Goal: Task Accomplishment & Management: Complete application form

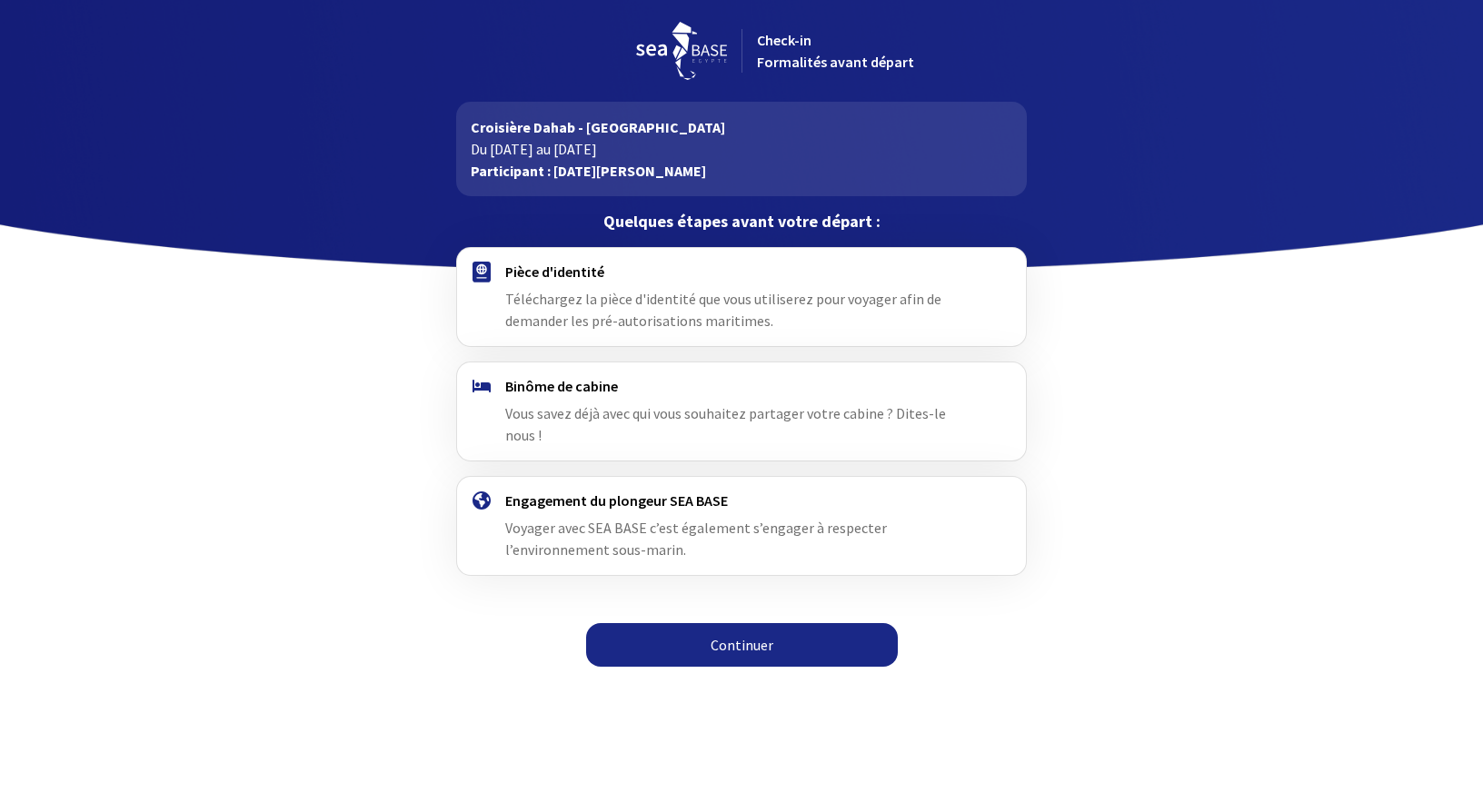
click at [754, 624] on link "Continuer" at bounding box center [742, 645] width 311 height 44
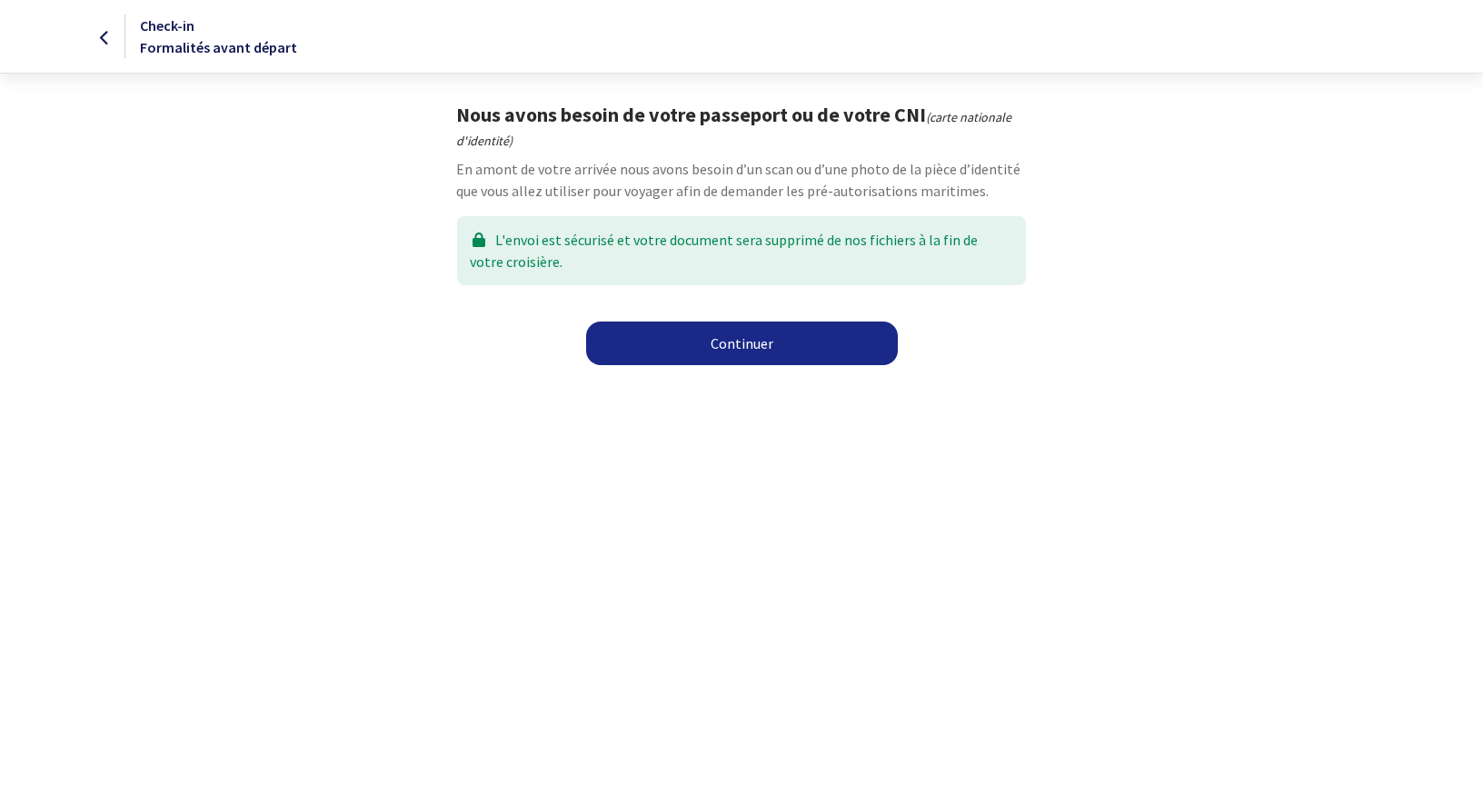
click at [756, 345] on link "Continuer" at bounding box center [742, 343] width 311 height 44
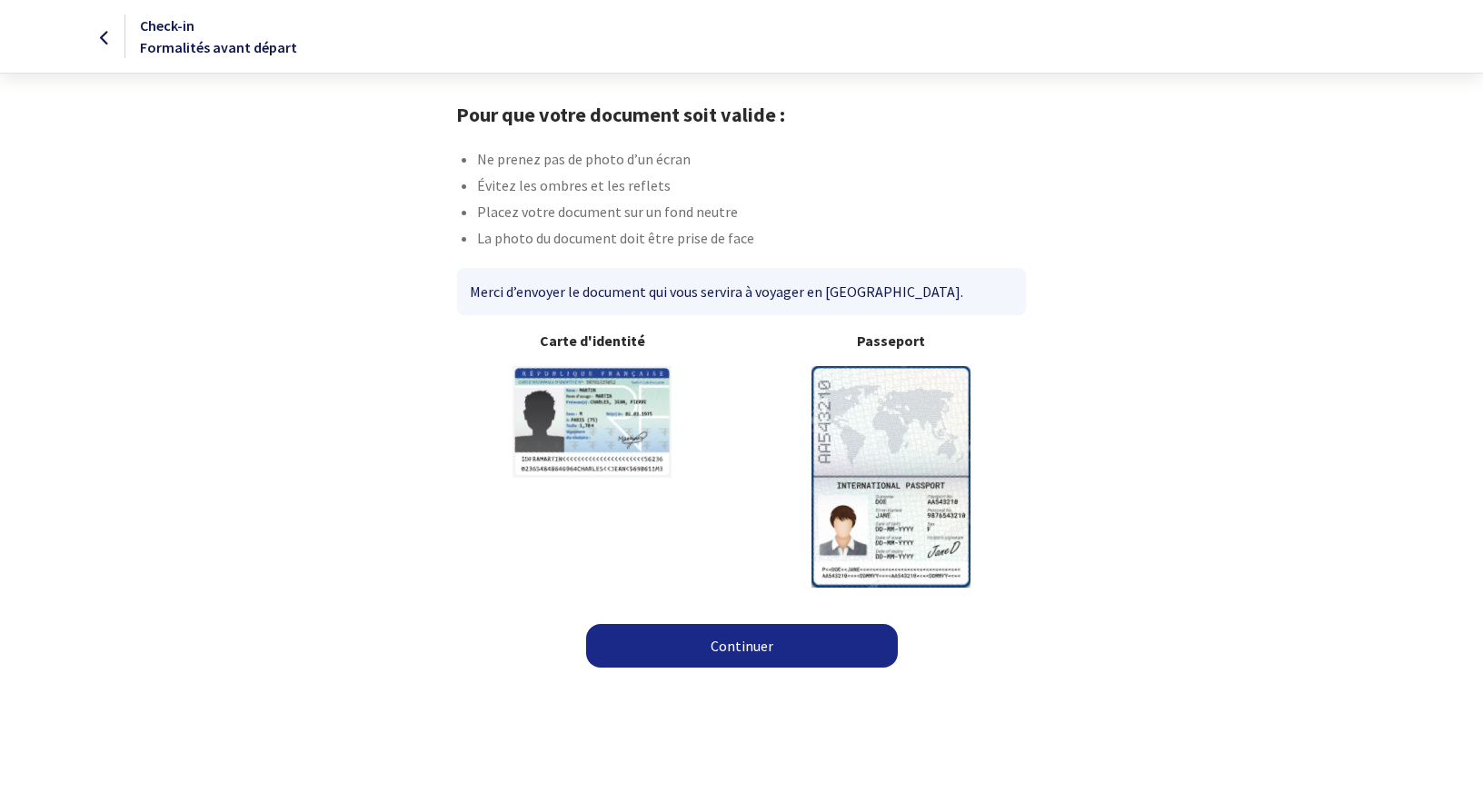
click at [736, 648] on link "Continuer" at bounding box center [742, 646] width 311 height 44
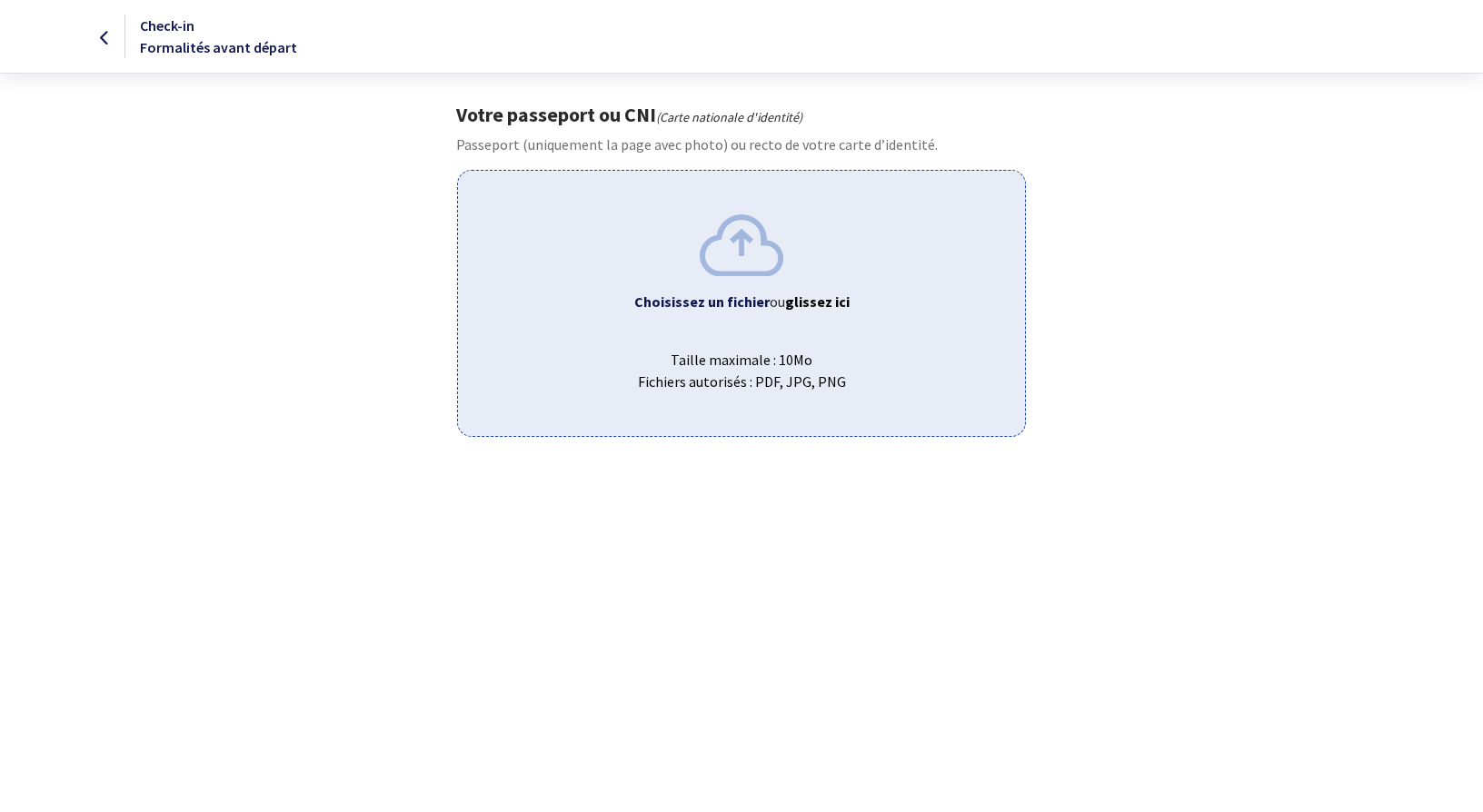
click at [769, 297] on span "ou glissez ici" at bounding box center [809, 301] width 80 height 18
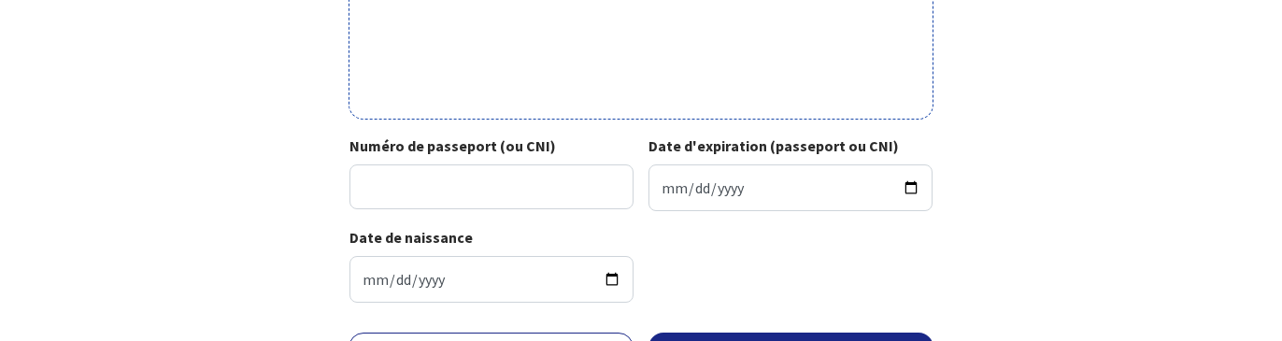
scroll to position [892, 0]
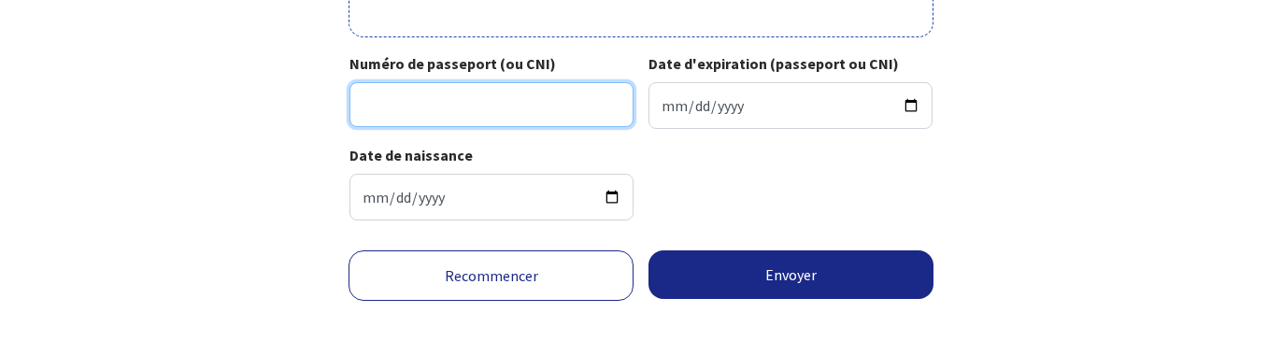
click at [456, 122] on input "Numéro de passeport (ou CNI)" at bounding box center [491, 104] width 284 height 45
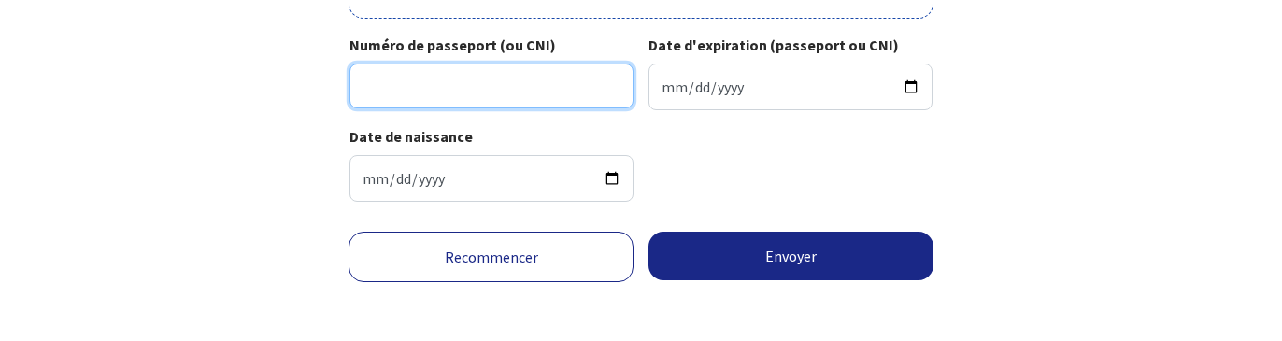
scroll to position [919, 0]
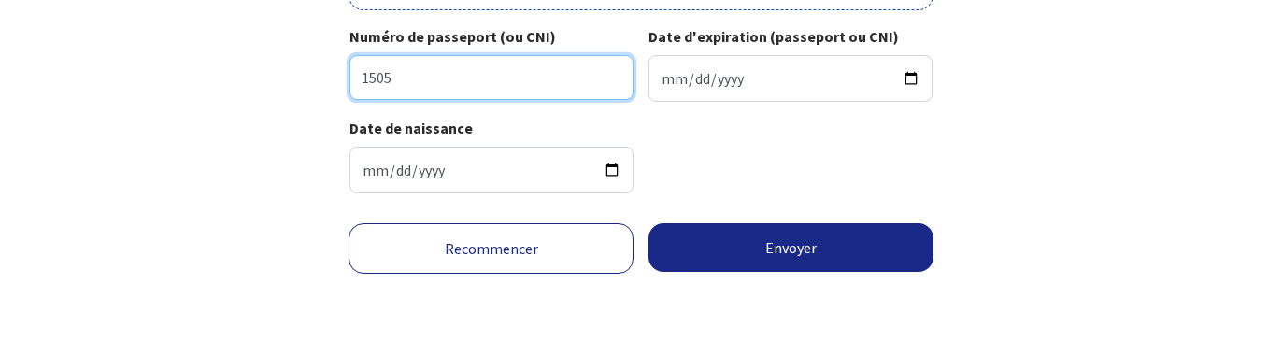
click at [458, 80] on input "1505" at bounding box center [491, 77] width 284 height 45
type input "150595301396"
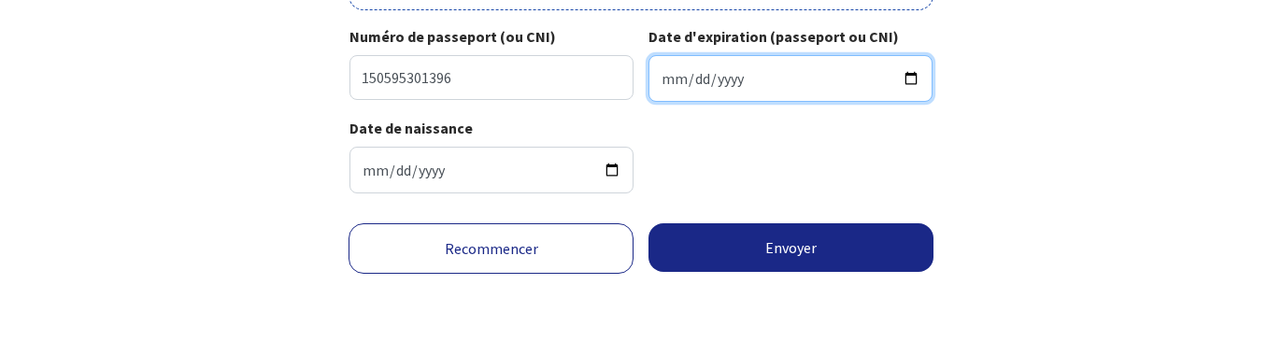
click at [759, 81] on input "Date d'expiration (passeport ou CNI)" at bounding box center [790, 78] width 284 height 47
type input "2030-05-20"
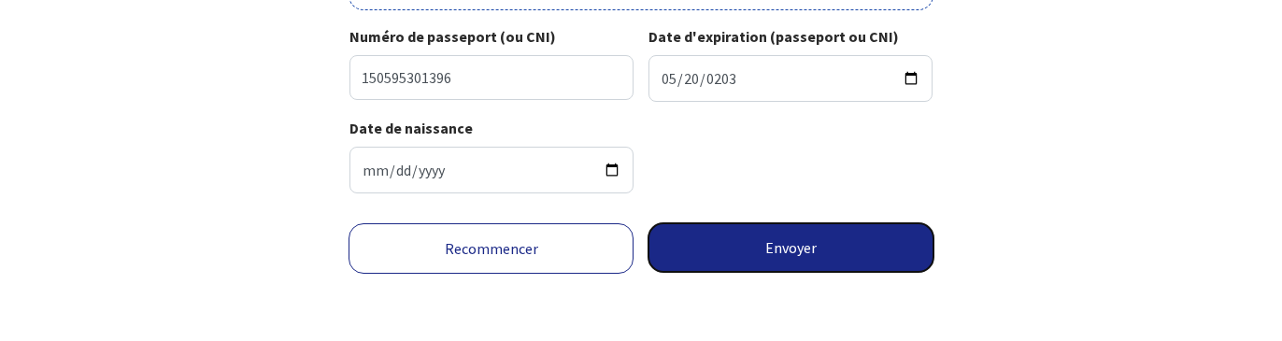
click at [784, 261] on button "Envoyer" at bounding box center [790, 247] width 285 height 49
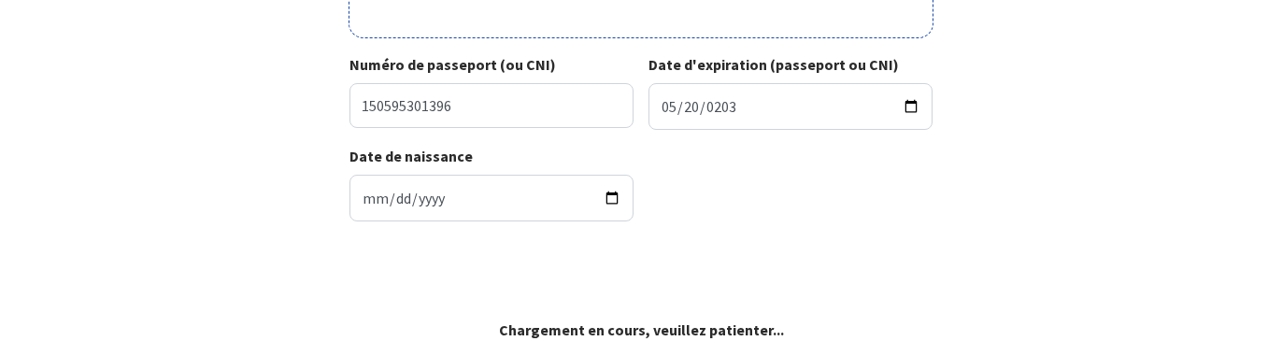
scroll to position [891, 0]
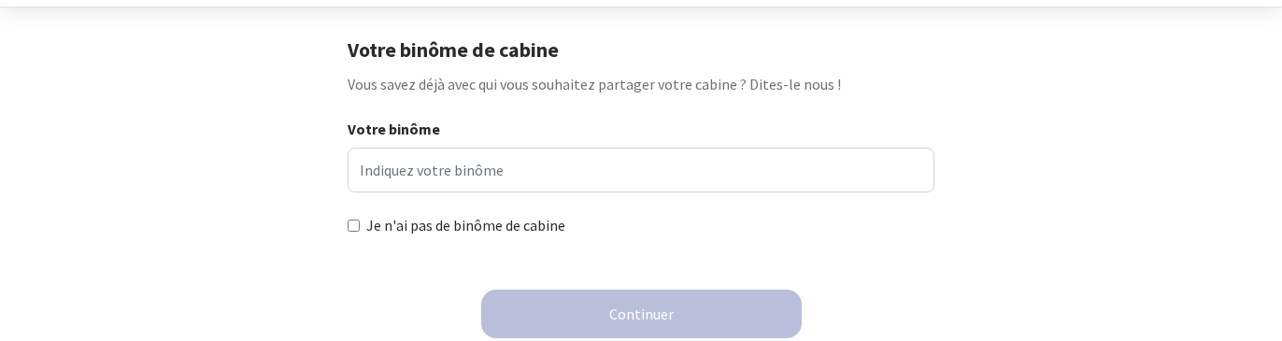
scroll to position [88, 0]
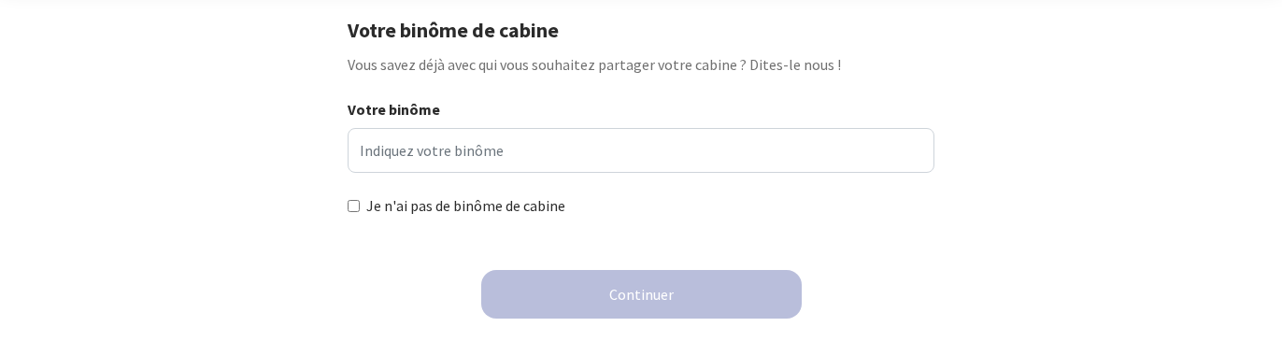
click at [353, 203] on input "Je n'ai pas de binôme de cabine" at bounding box center [354, 206] width 12 height 12
checkbox input "true"
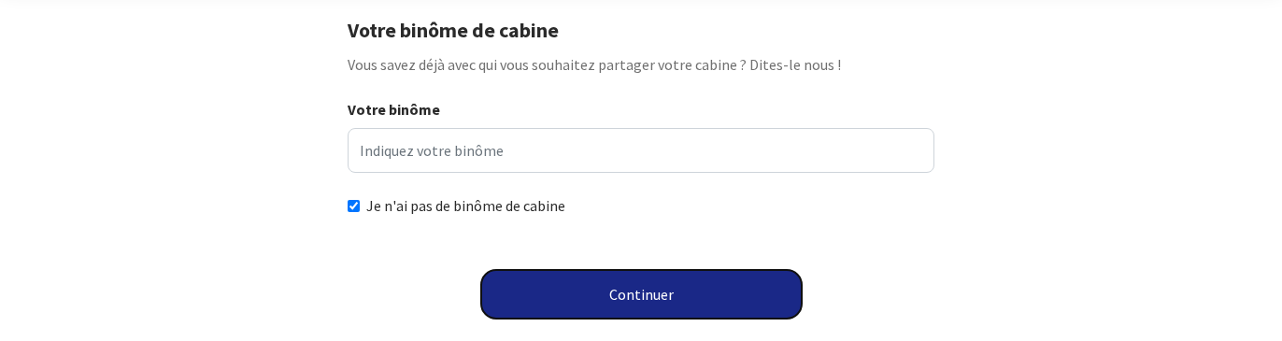
click at [689, 298] on button "Continuer" at bounding box center [641, 294] width 320 height 49
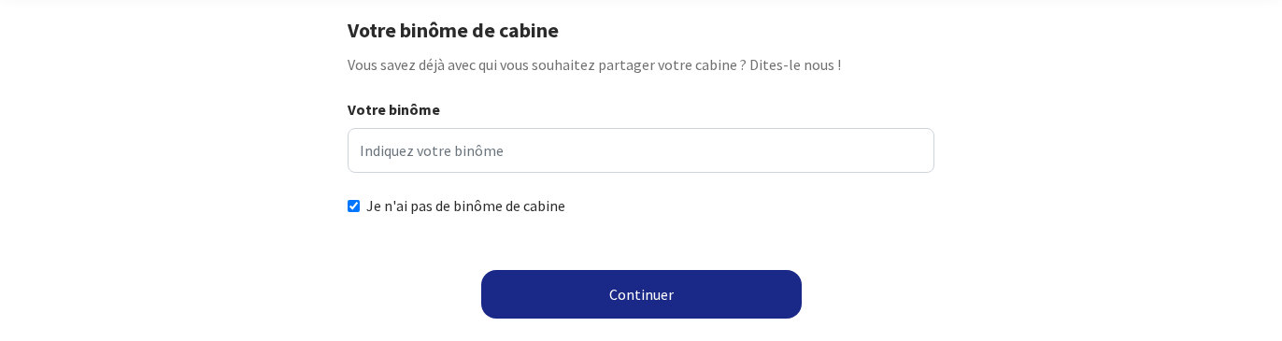
scroll to position [62, 0]
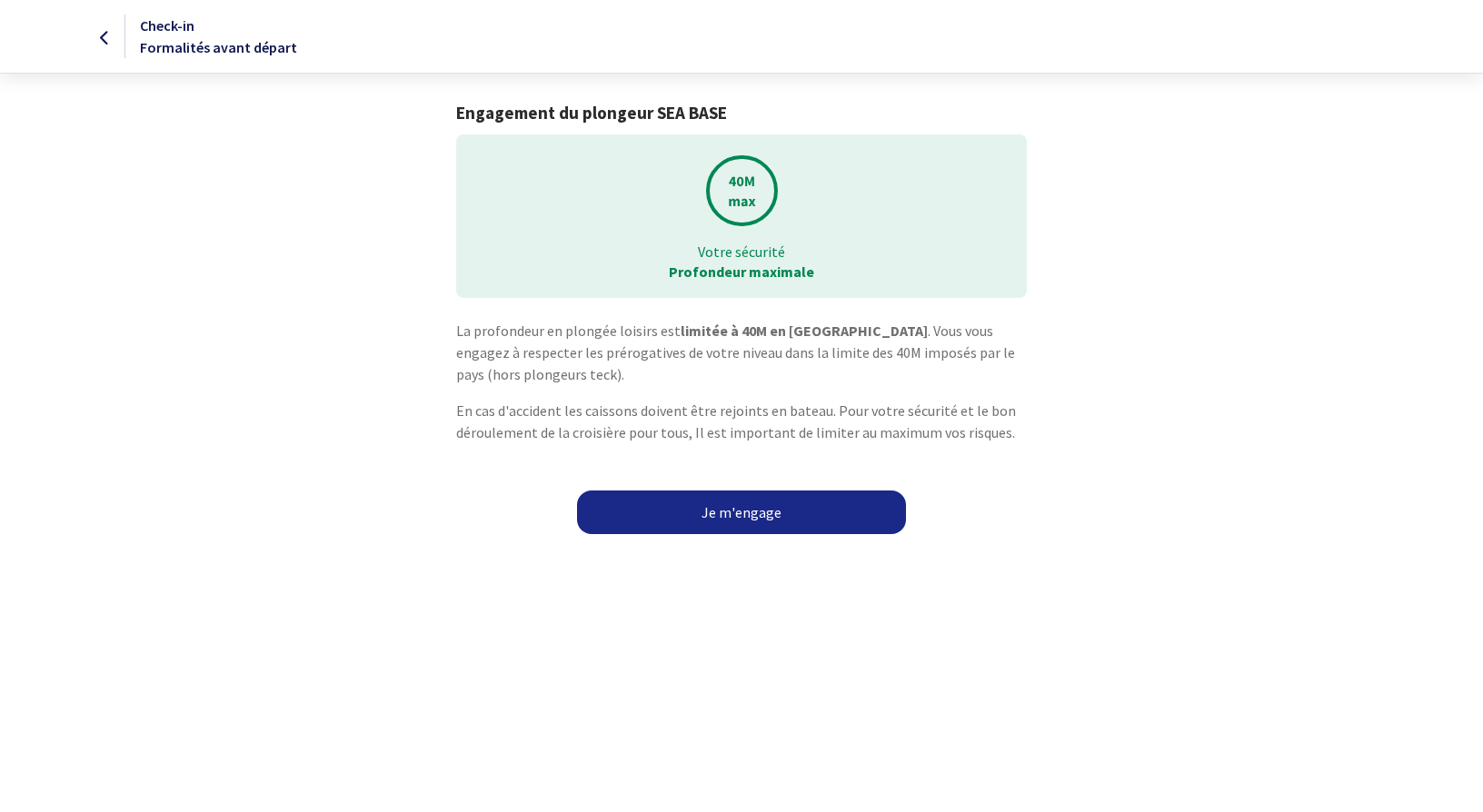
click at [738, 331] on link "Je m'engage" at bounding box center [741, 512] width 329 height 44
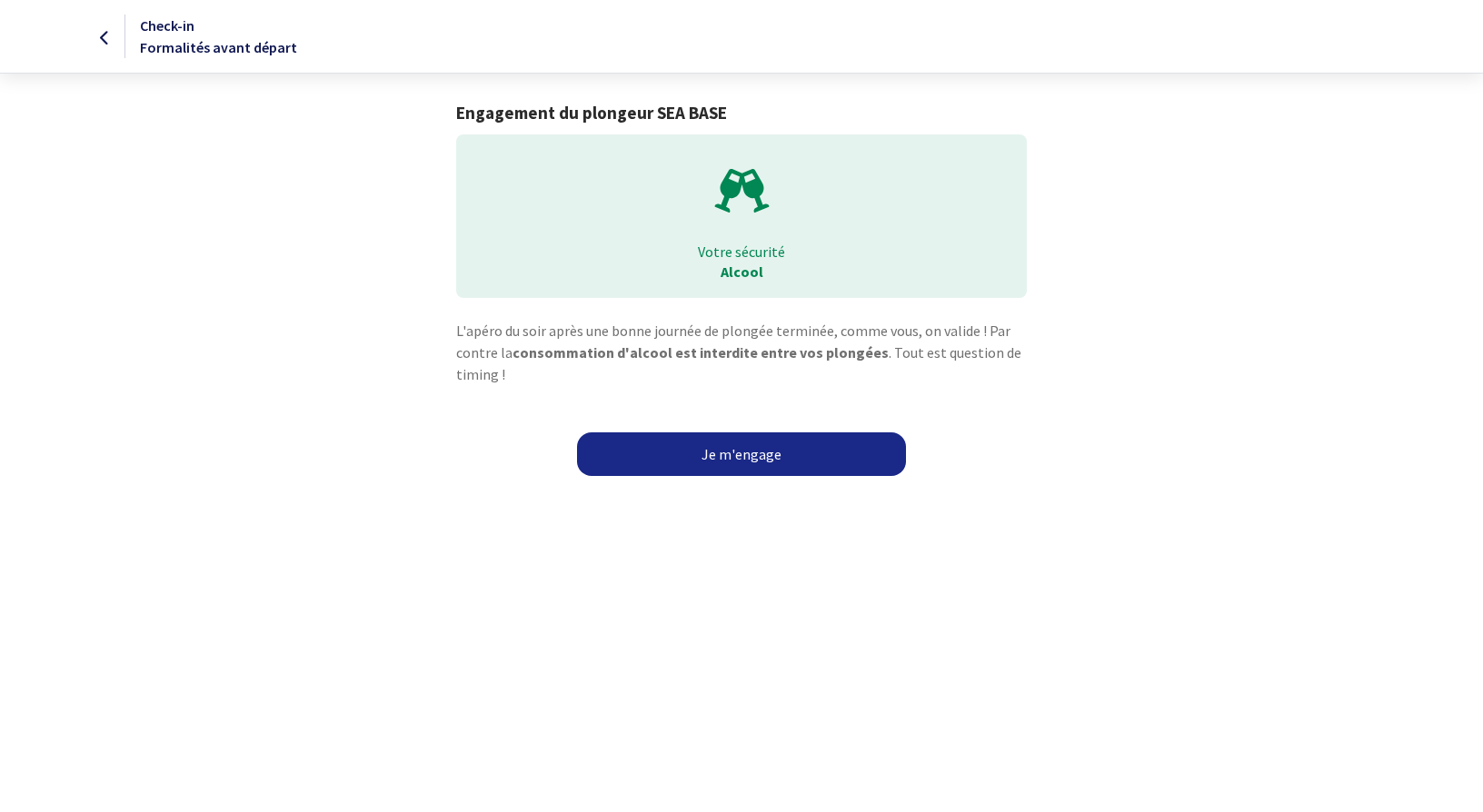
click at [752, 462] on link "Je m'engage" at bounding box center [741, 454] width 329 height 44
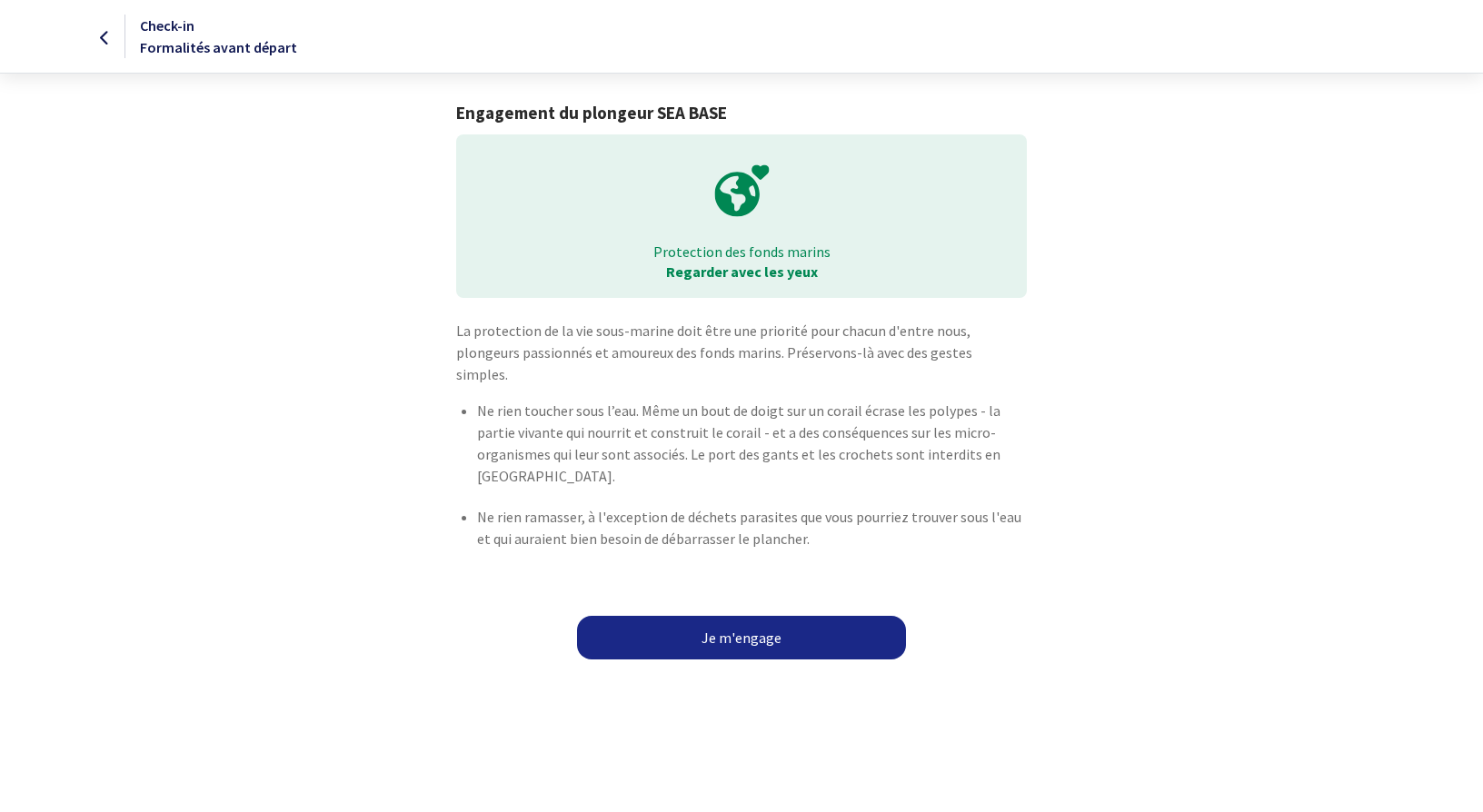
click at [712, 616] on link "Je m'engage" at bounding box center [741, 637] width 329 height 44
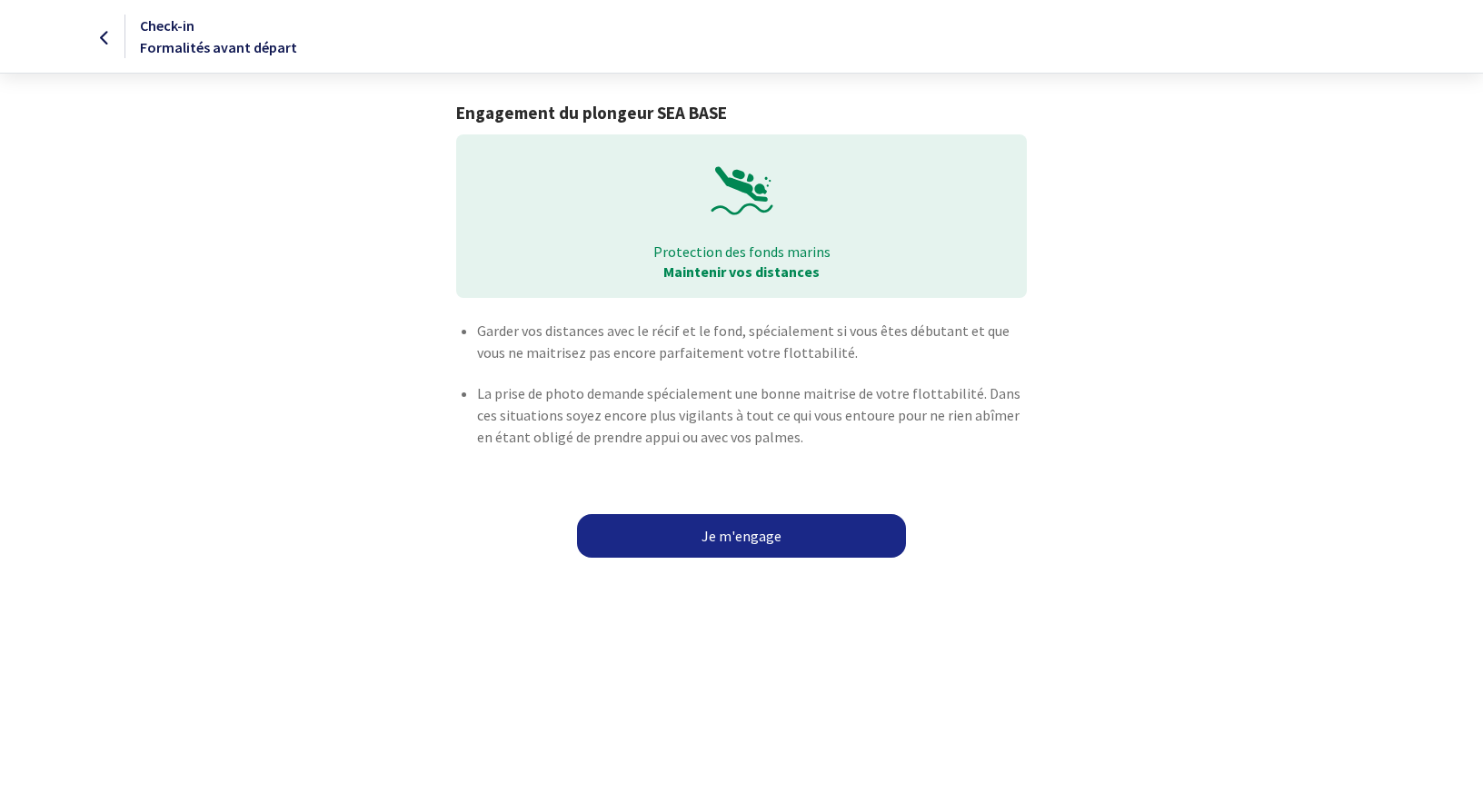
click at [738, 538] on link "Je m'engage" at bounding box center [741, 536] width 329 height 44
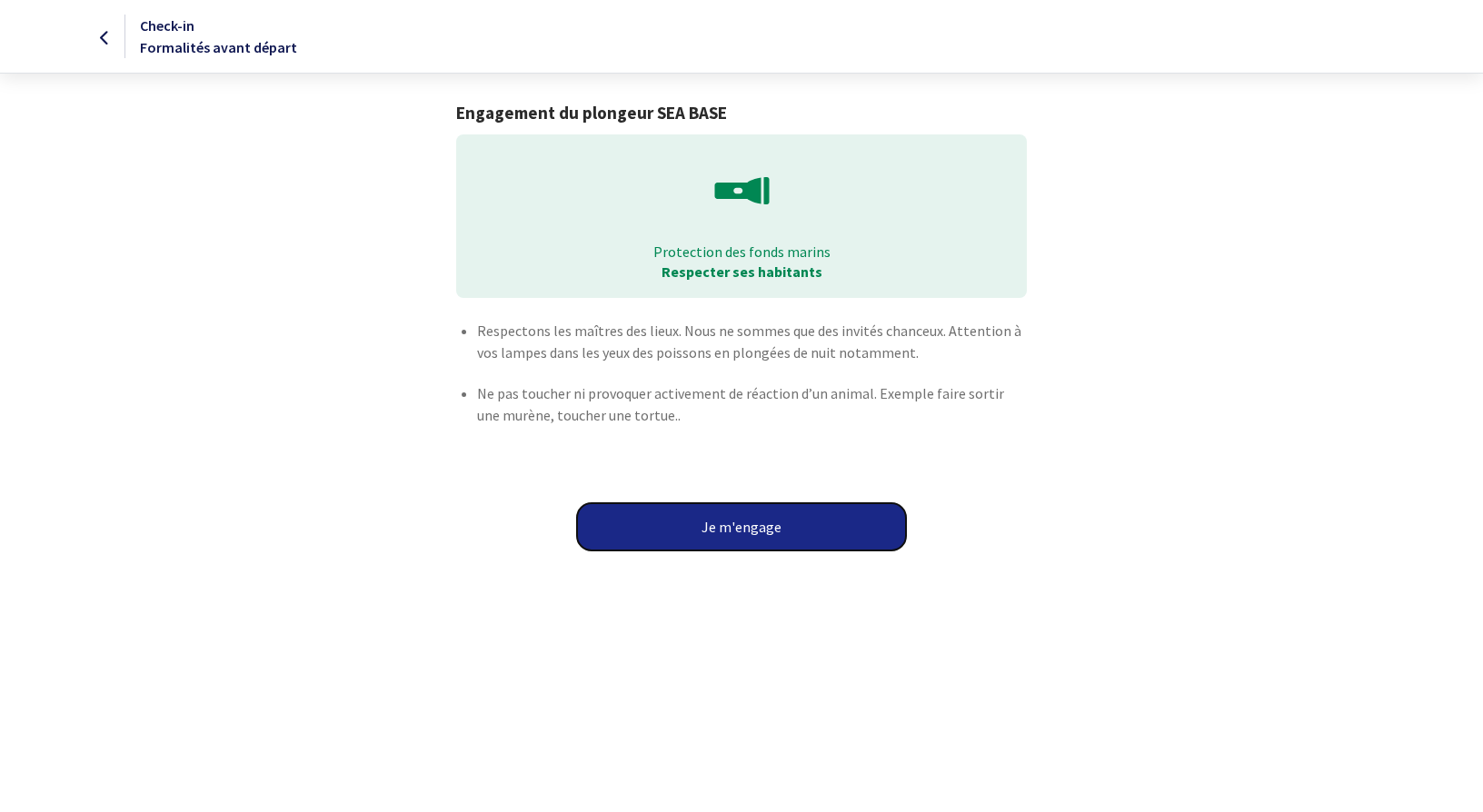
click at [749, 536] on button "Je m'engage" at bounding box center [741, 527] width 329 height 48
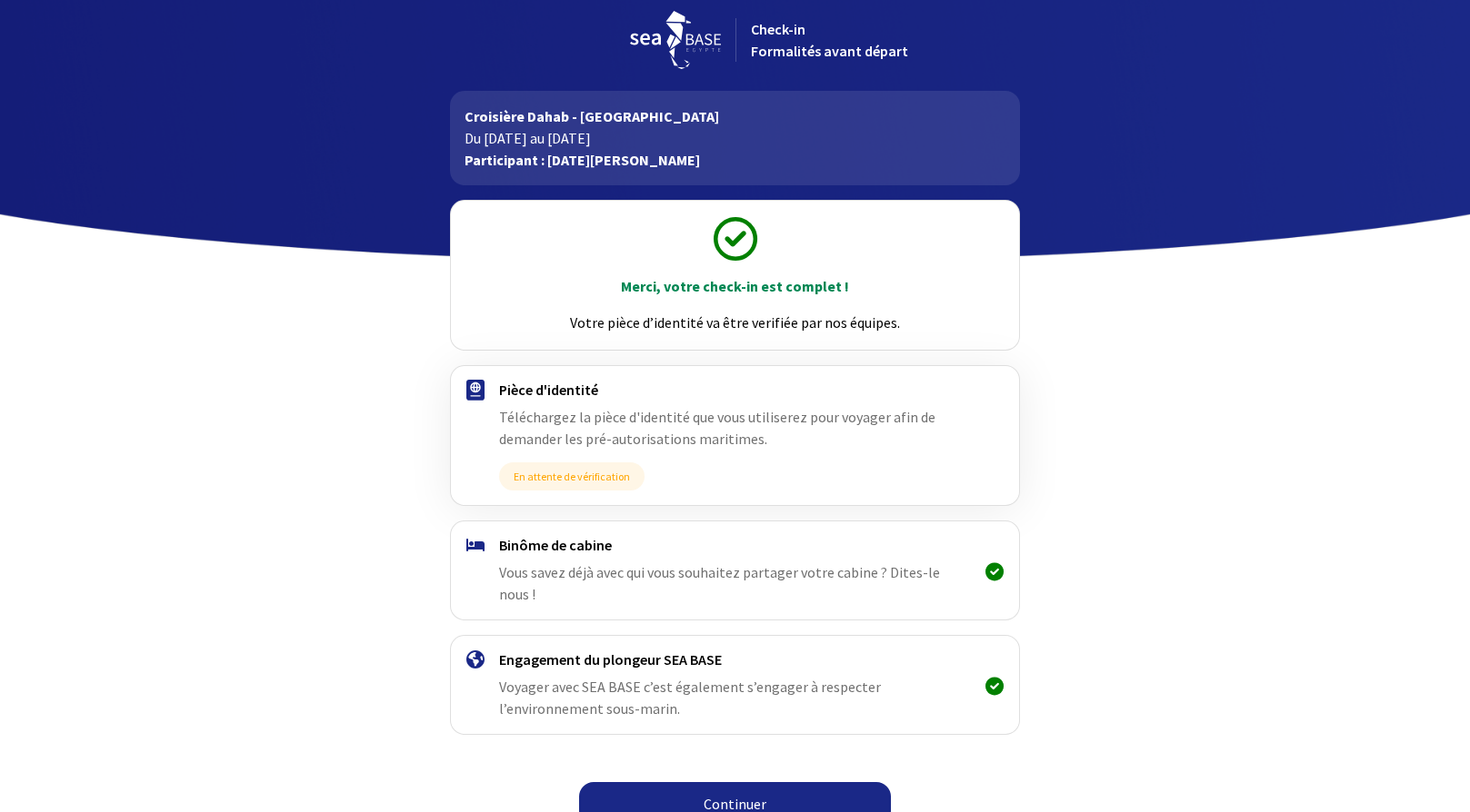
scroll to position [14, 0]
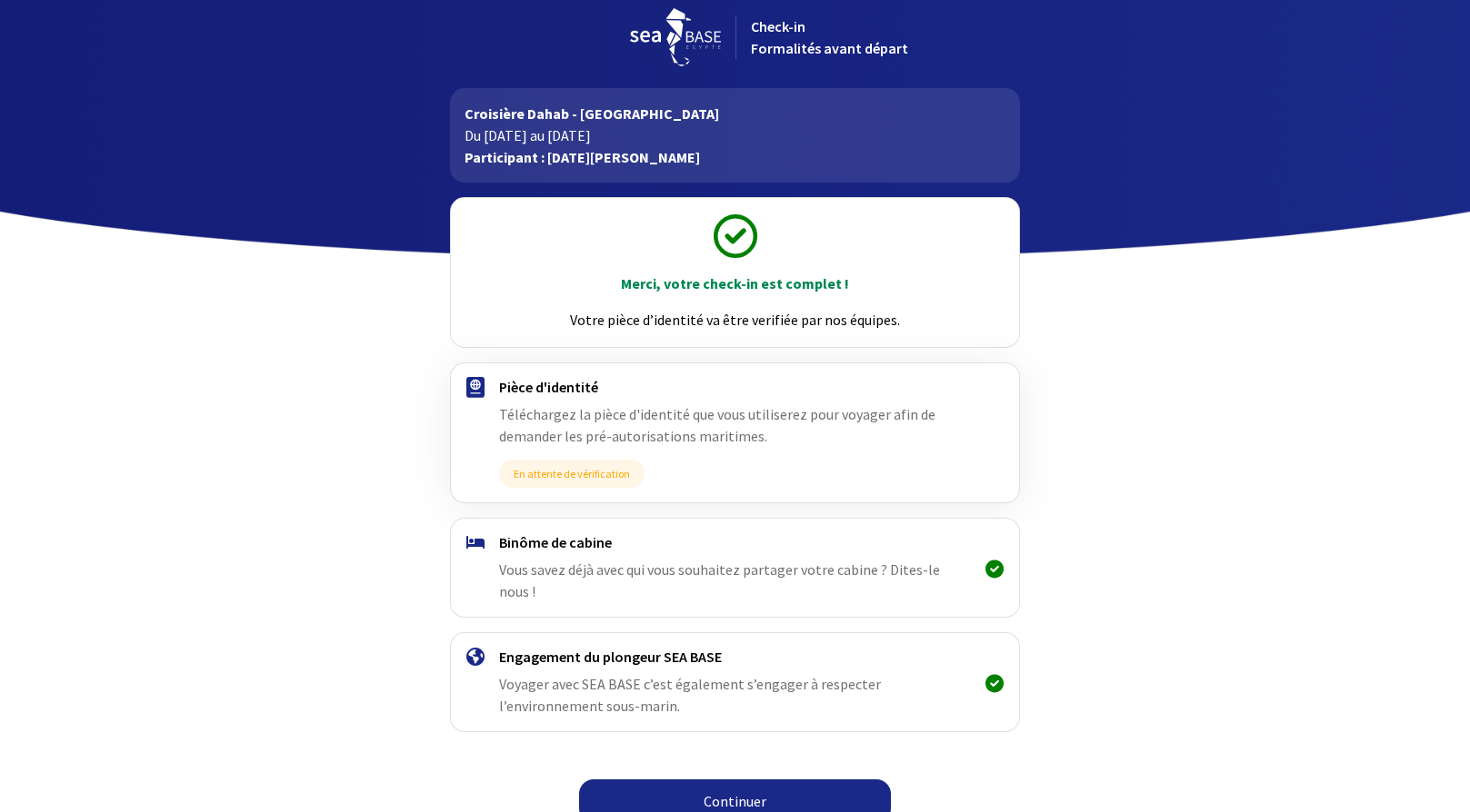
click at [682, 784] on link "Continuer" at bounding box center [735, 801] width 311 height 44
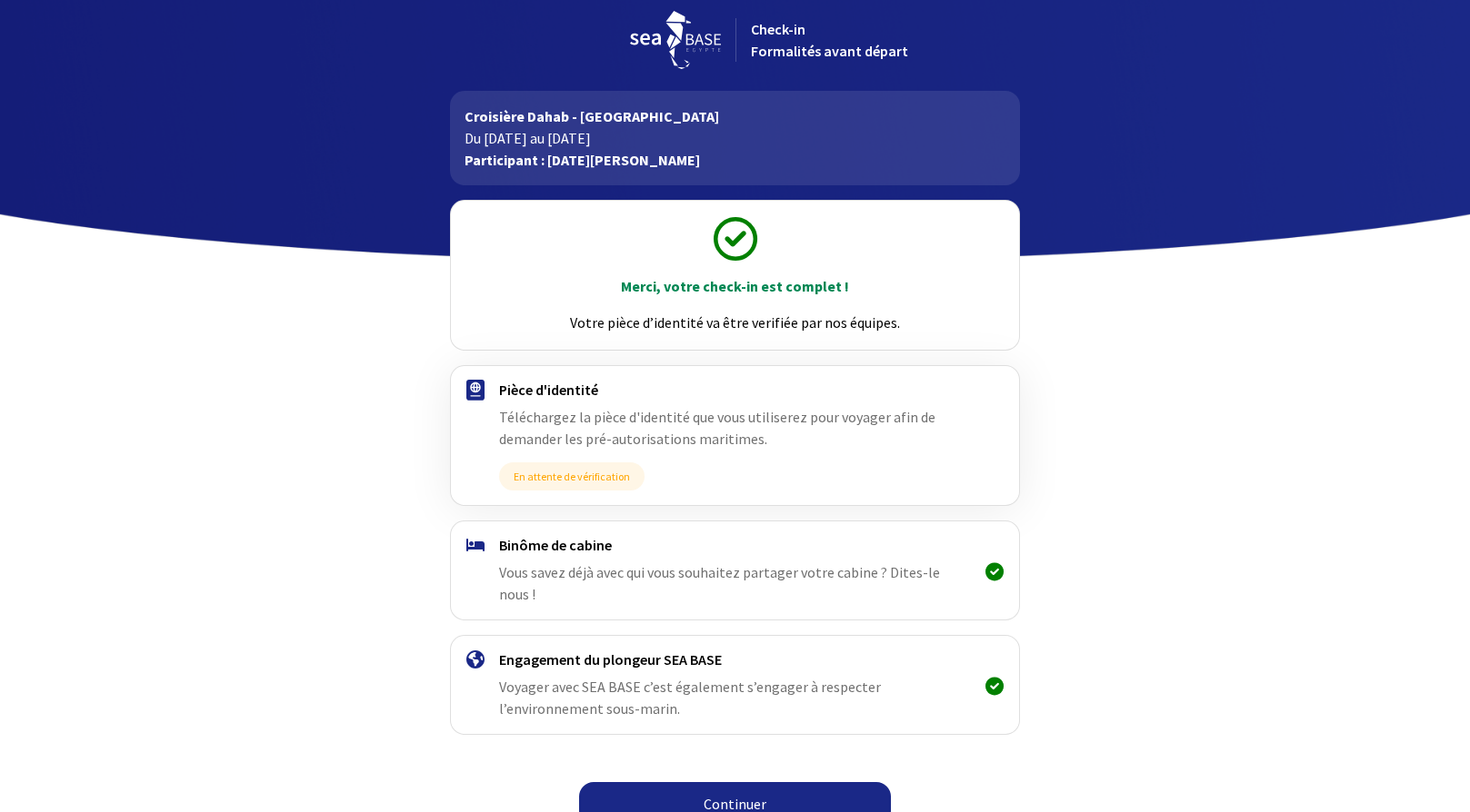
scroll to position [14, 0]
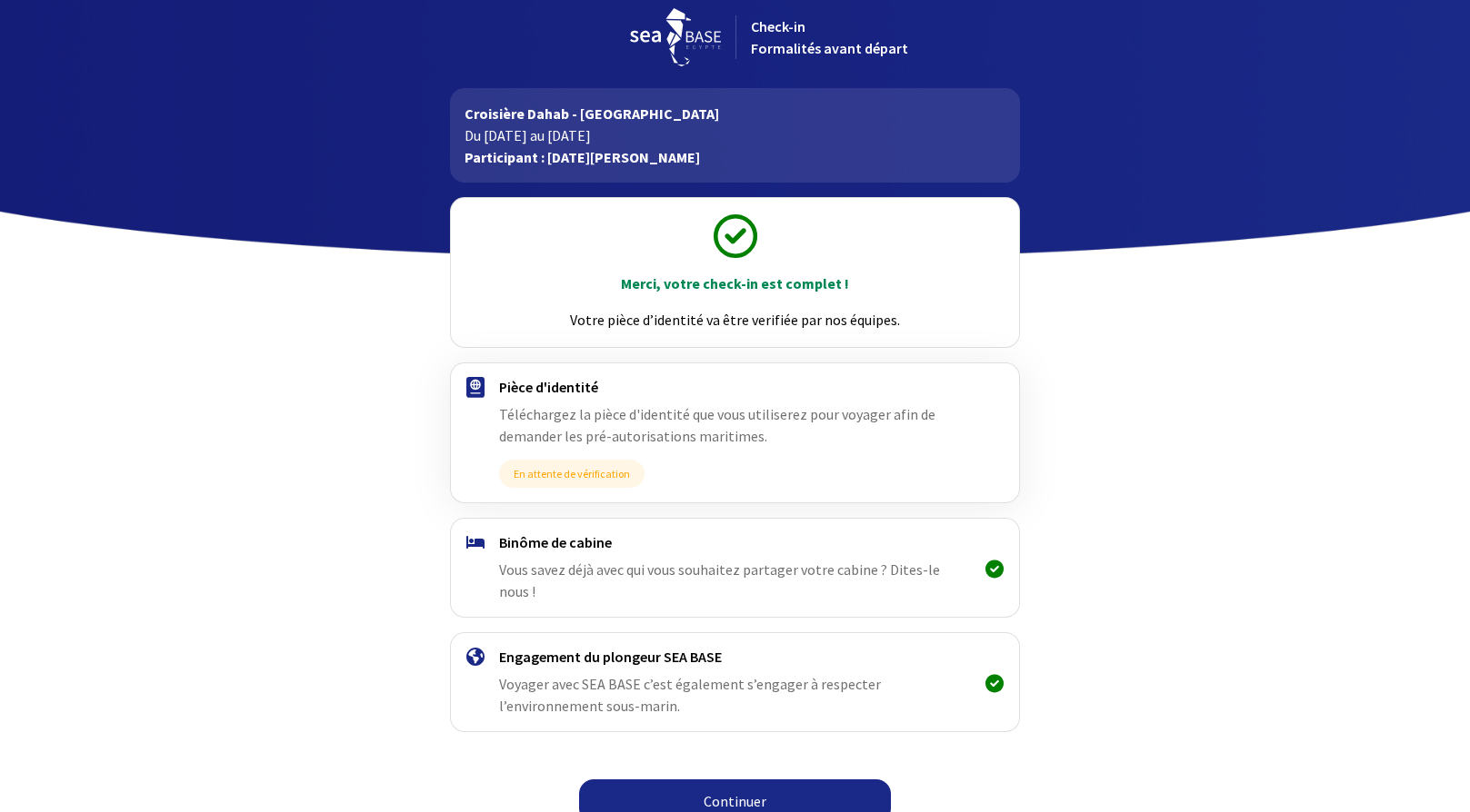
click at [759, 785] on link "Continuer" at bounding box center [735, 801] width 311 height 44
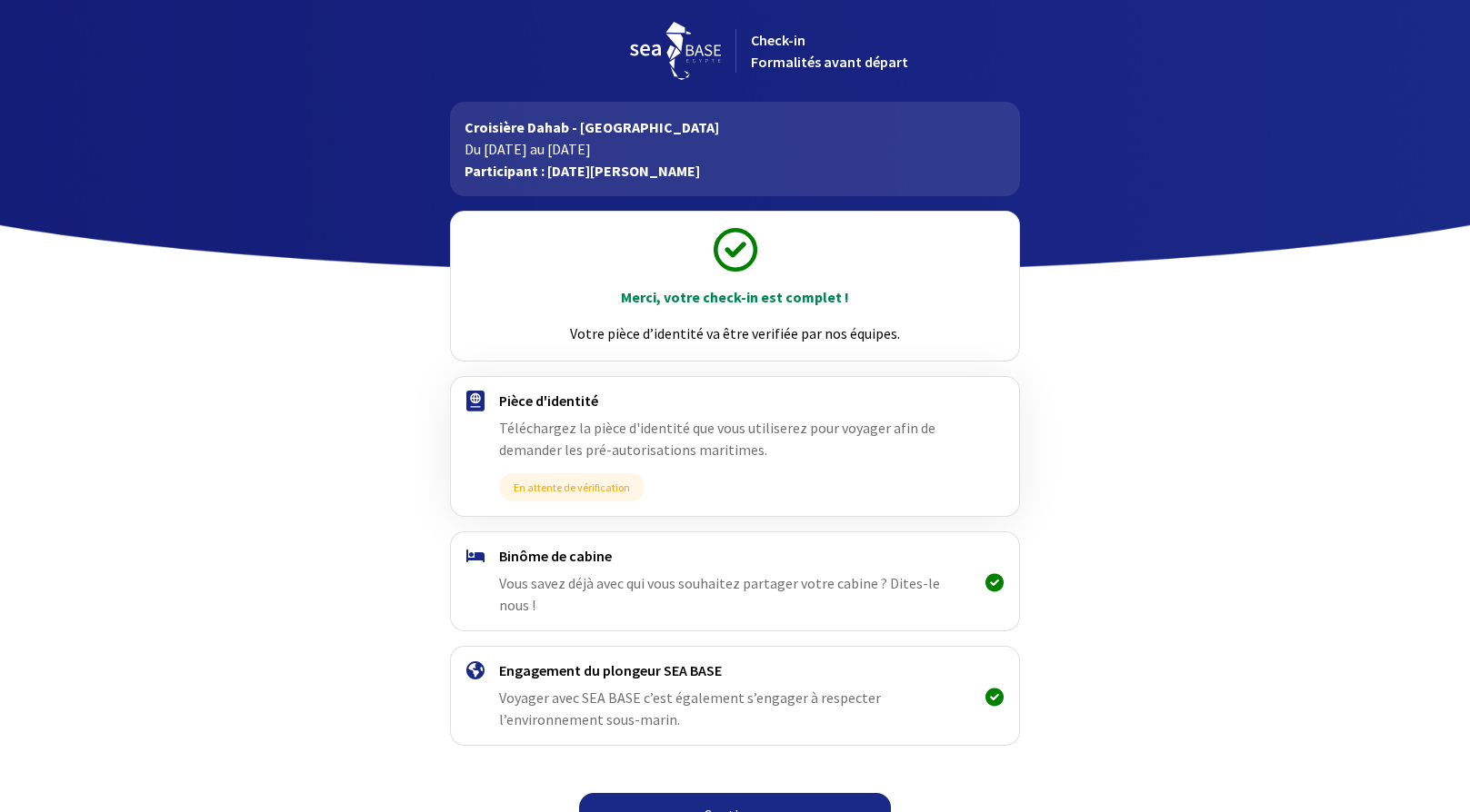
scroll to position [14, 0]
